Goal: Find specific page/section: Find specific page/section

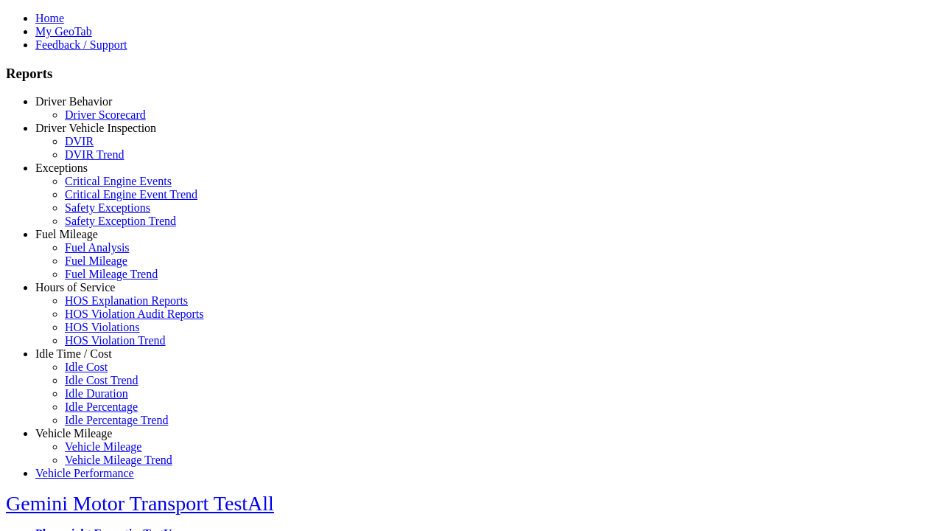
click at [85, 360] on link "Idle Time / Cost" at bounding box center [73, 353] width 77 height 13
click at [96, 373] on link "Idle Cost" at bounding box center [86, 366] width 43 height 13
select select "**"
type input "**********"
